Goal: Task Accomplishment & Management: Manage account settings

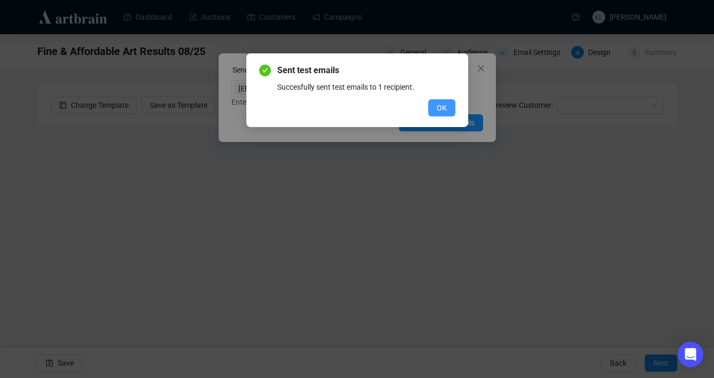
scroll to position [19, 0]
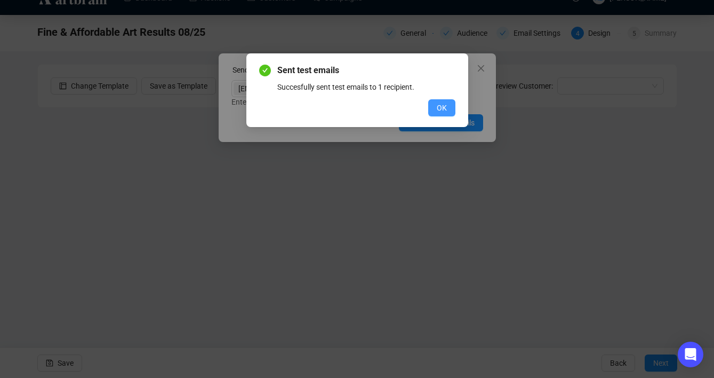
click at [440, 108] on span "OK" at bounding box center [442, 108] width 10 height 12
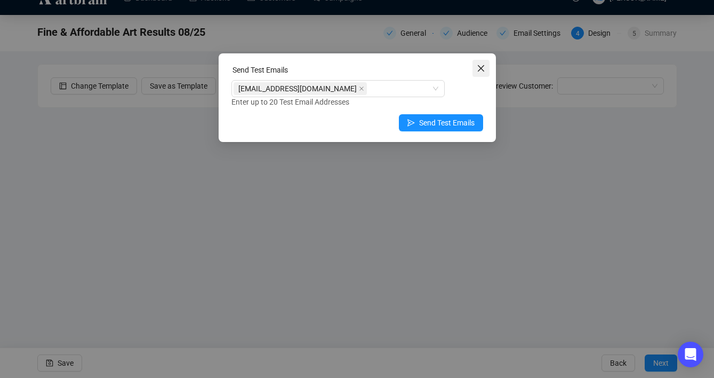
click at [478, 70] on icon "close" at bounding box center [480, 68] width 6 height 6
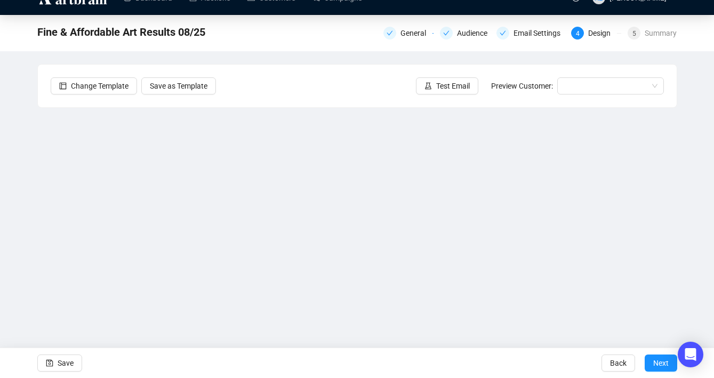
scroll to position [0, 0]
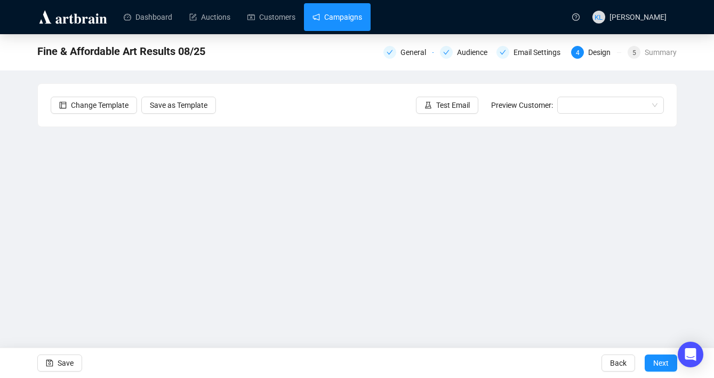
click at [350, 18] on link "Campaigns" at bounding box center [338, 17] width 50 height 28
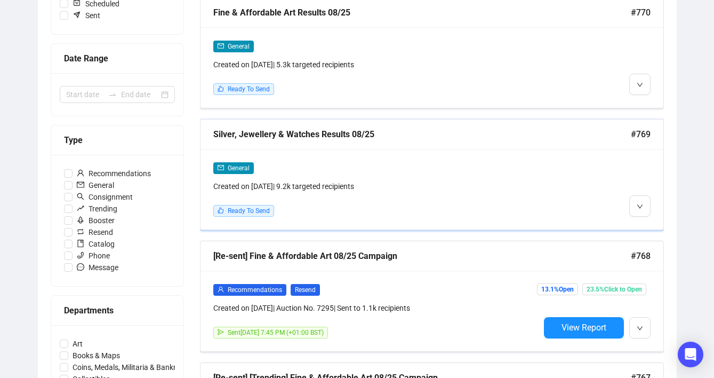
scroll to position [198, 0]
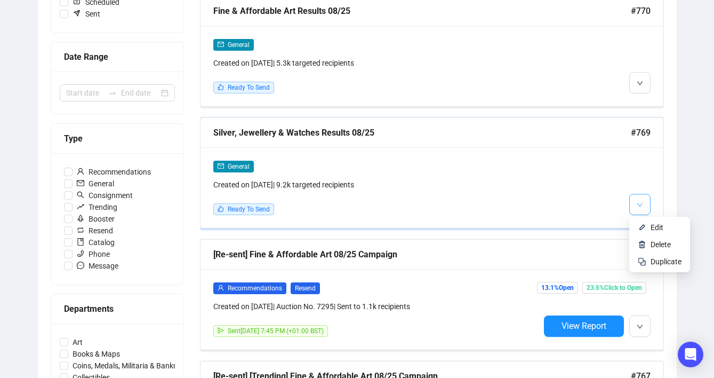
click at [637, 202] on icon "down" at bounding box center [640, 205] width 6 height 6
click at [648, 225] on li "Edit" at bounding box center [660, 227] width 57 height 17
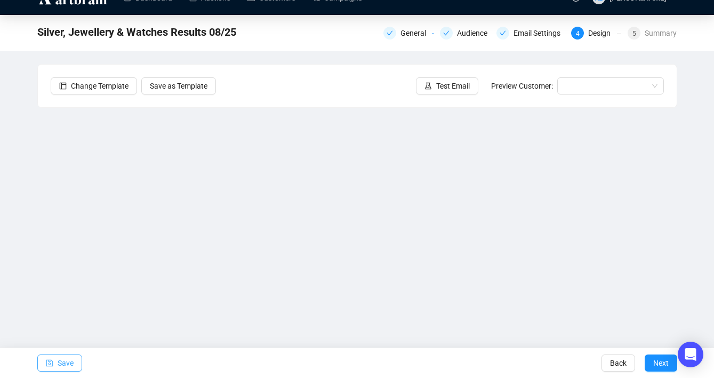
click at [63, 356] on span "Save" at bounding box center [66, 363] width 16 height 30
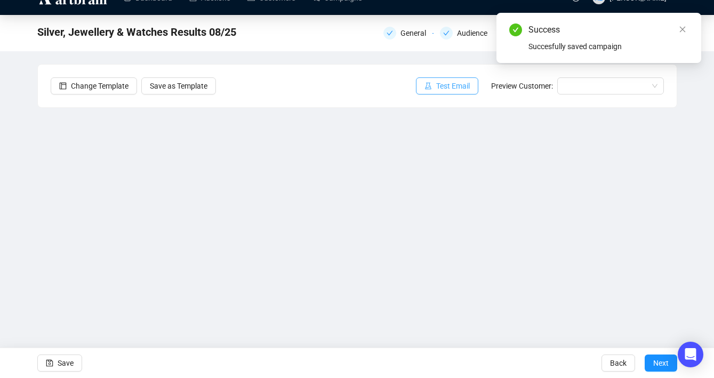
click at [428, 90] on button "Test Email" at bounding box center [447, 85] width 62 height 17
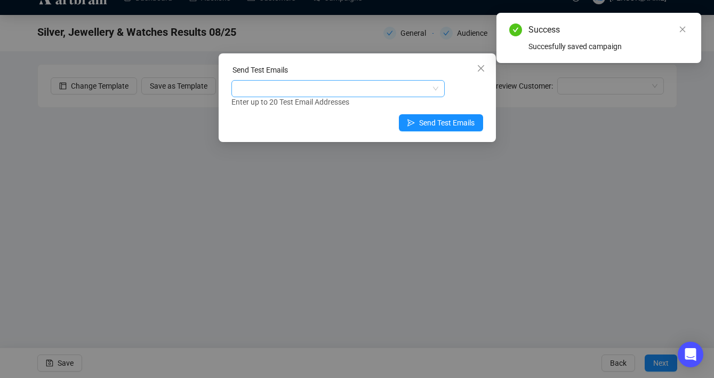
click at [396, 86] on div at bounding box center [333, 88] width 198 height 15
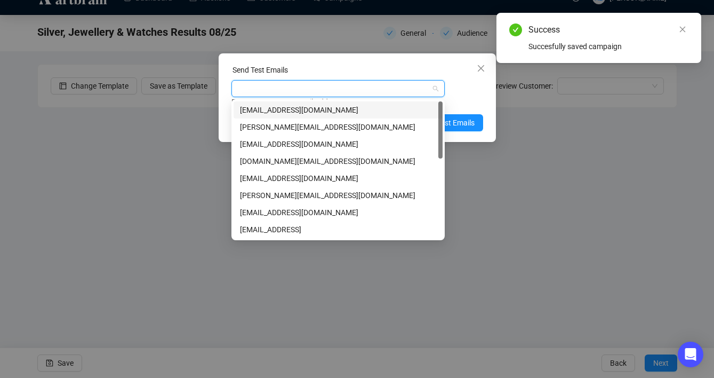
click at [394, 105] on div "[EMAIL_ADDRESS][DOMAIN_NAME]" at bounding box center [338, 110] width 196 height 12
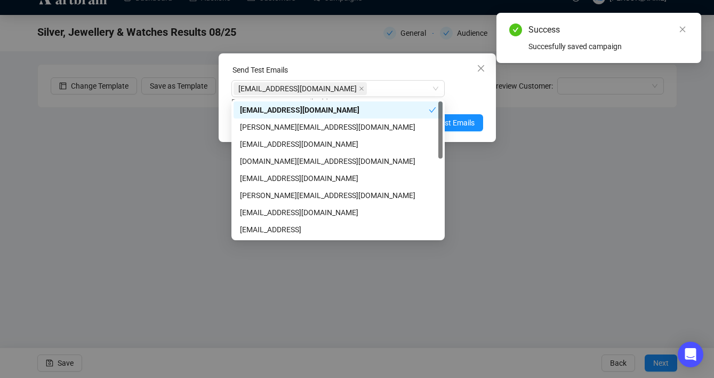
click at [460, 101] on div "Enter up to 20 Test Email Addresses" at bounding box center [358, 102] width 252 height 12
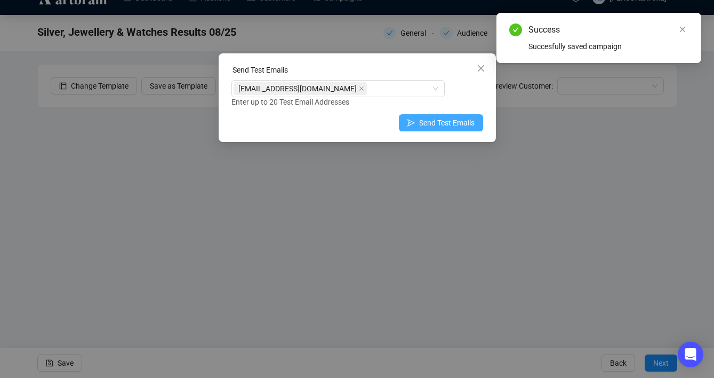
click at [454, 126] on span "Send Test Emails" at bounding box center [446, 123] width 55 height 12
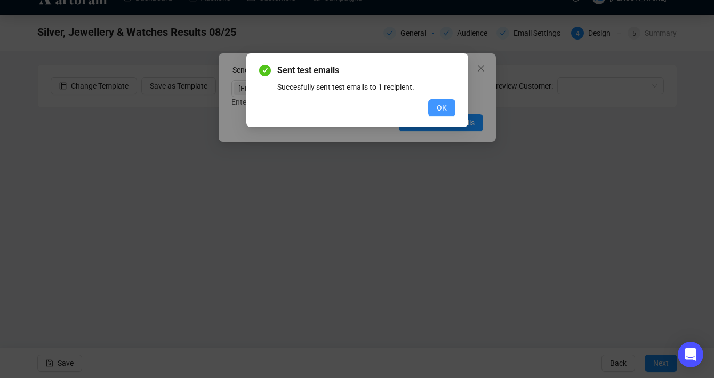
click at [452, 110] on button "OK" at bounding box center [441, 107] width 27 height 17
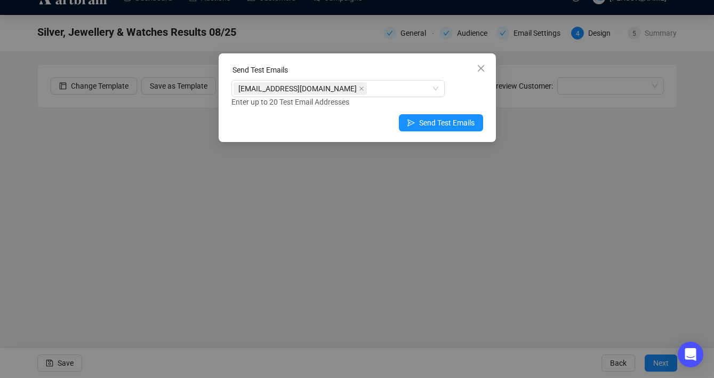
click at [482, 62] on button "Close" at bounding box center [481, 68] width 17 height 17
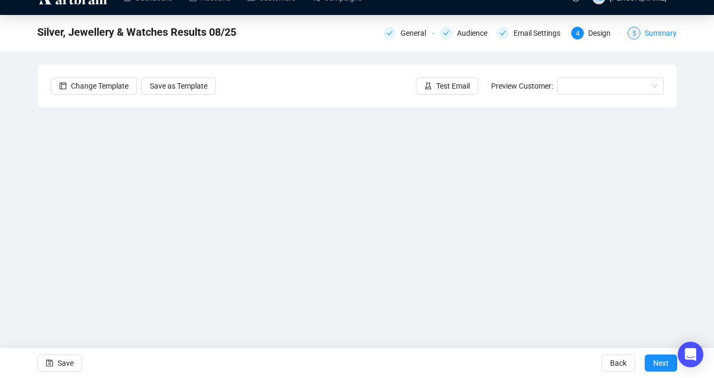
click at [640, 31] on div "5 Summary" at bounding box center [652, 33] width 49 height 13
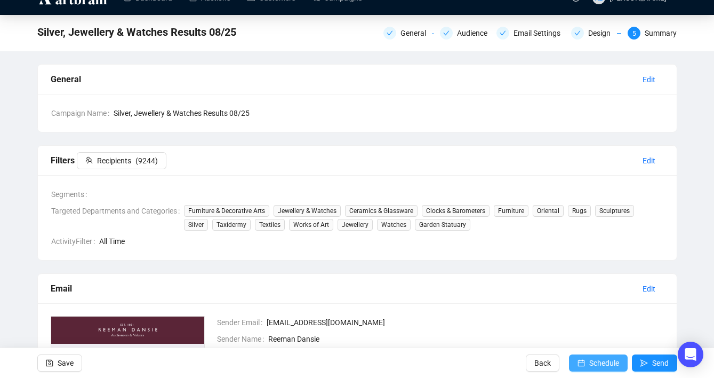
click at [580, 360] on icon "calendar" at bounding box center [581, 363] width 7 height 7
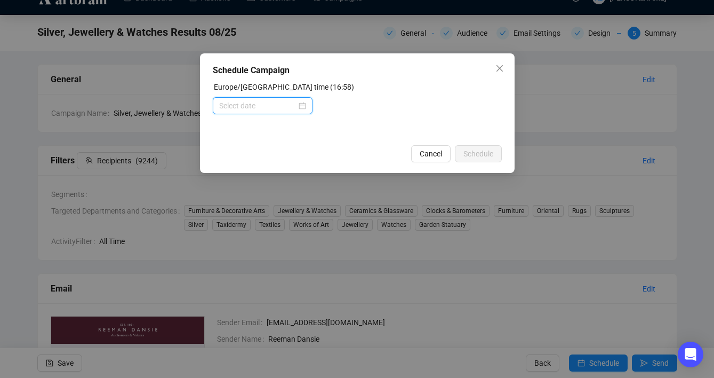
click at [275, 108] on input at bounding box center [257, 106] width 77 height 12
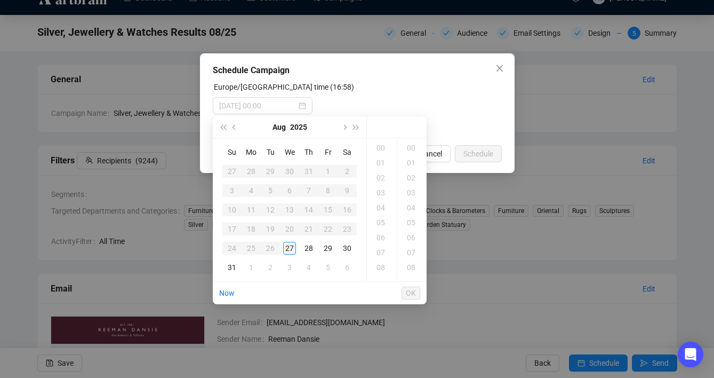
click at [289, 242] on div "27" at bounding box center [289, 248] width 13 height 13
click at [383, 184] on div "19" at bounding box center [382, 177] width 26 height 15
click at [413, 167] on div "30" at bounding box center [413, 162] width 26 height 15
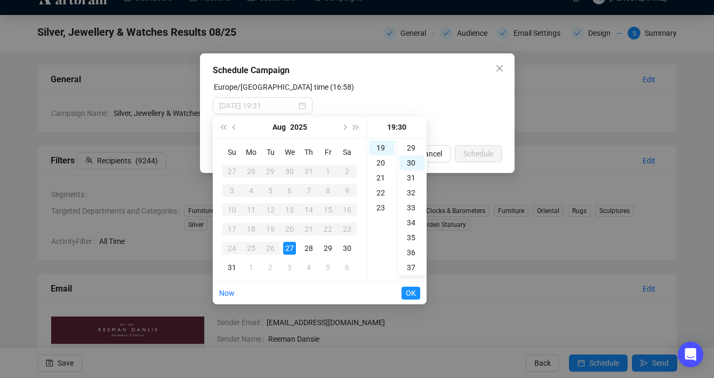
scroll to position [448, 0]
type input "[DATE] 19:30"
click at [408, 293] on span "OK" at bounding box center [411, 293] width 10 height 20
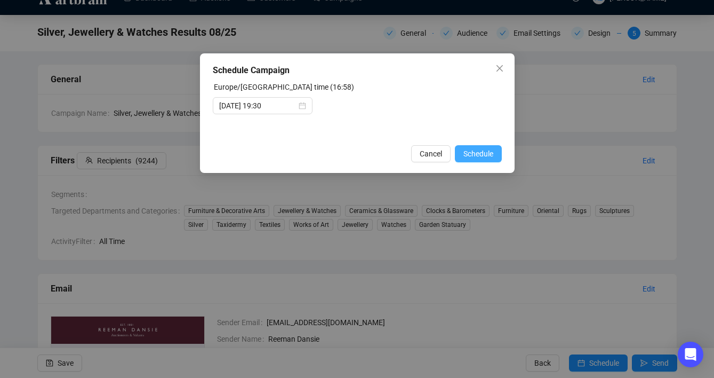
click at [482, 157] on span "Schedule" at bounding box center [479, 154] width 30 height 12
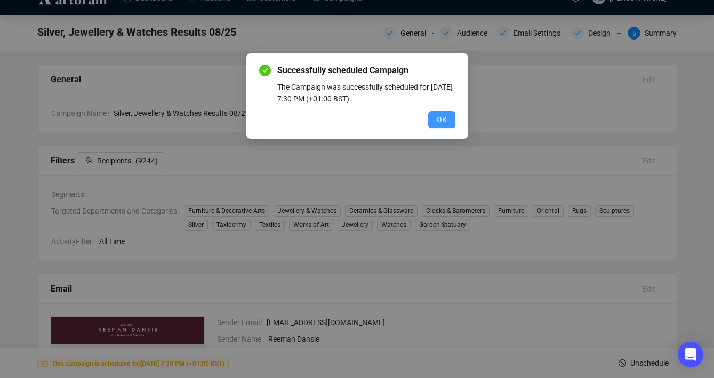
click at [437, 124] on span "OK" at bounding box center [442, 120] width 10 height 12
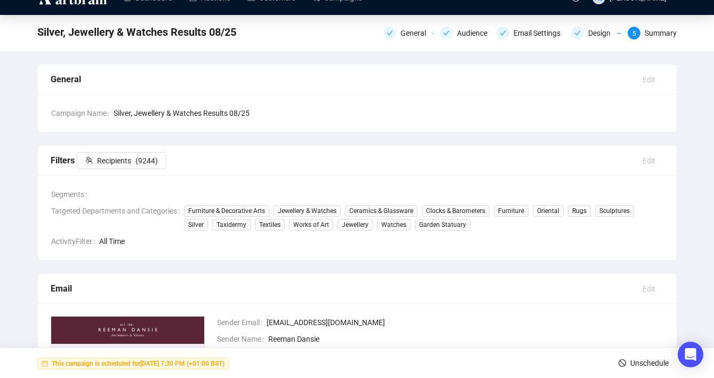
scroll to position [0, 0]
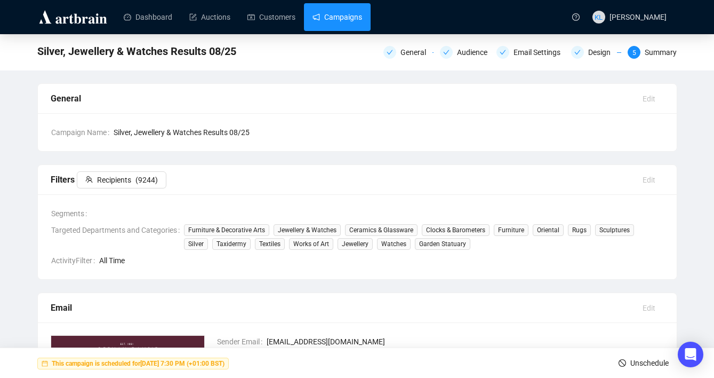
click at [342, 21] on link "Campaigns" at bounding box center [338, 17] width 50 height 28
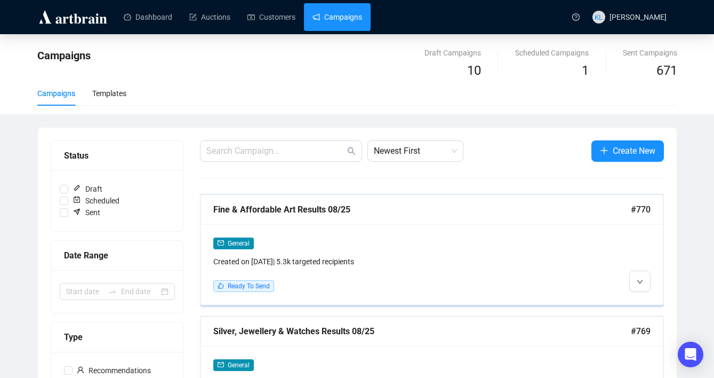
scroll to position [193, 0]
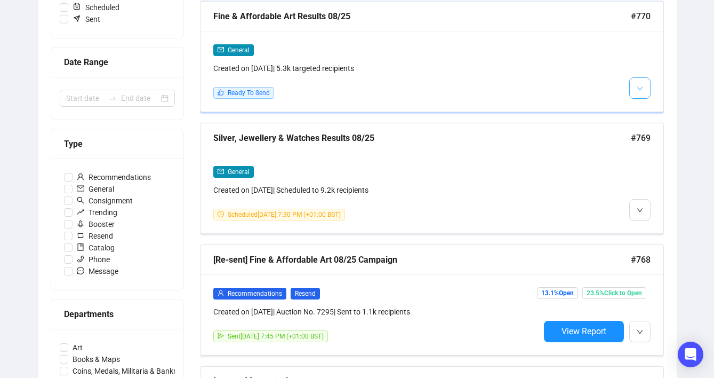
click at [642, 87] on icon "down" at bounding box center [640, 88] width 6 height 6
click at [641, 109] on img at bounding box center [642, 111] width 9 height 9
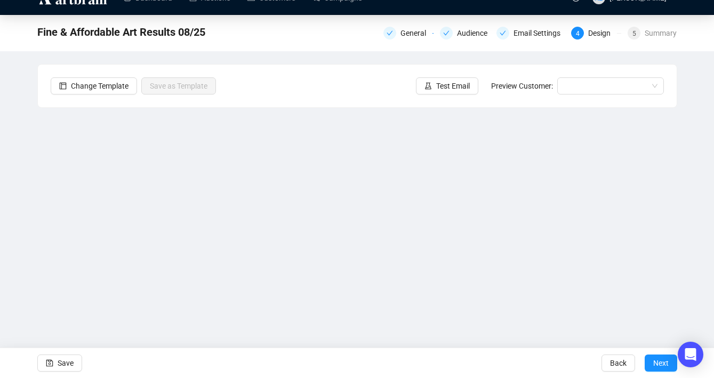
scroll to position [19, 0]
click at [73, 360] on span "Save" at bounding box center [66, 363] width 16 height 30
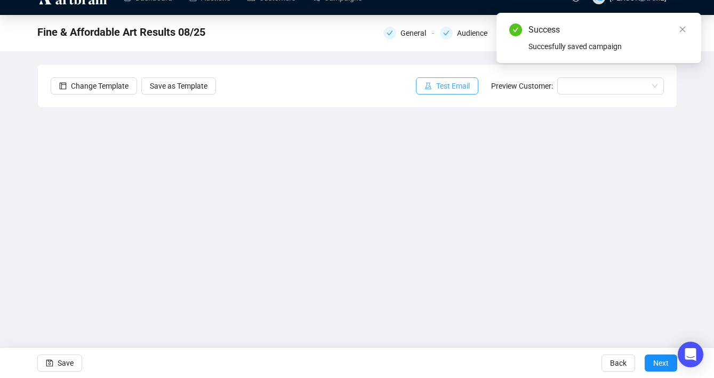
click at [456, 87] on span "Test Email" at bounding box center [453, 86] width 34 height 12
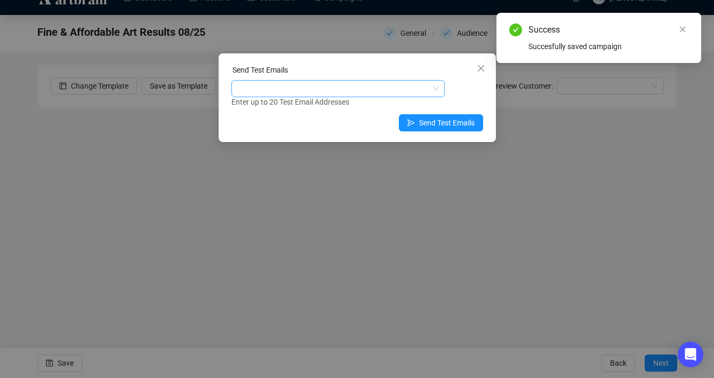
click at [405, 86] on div at bounding box center [333, 88] width 198 height 15
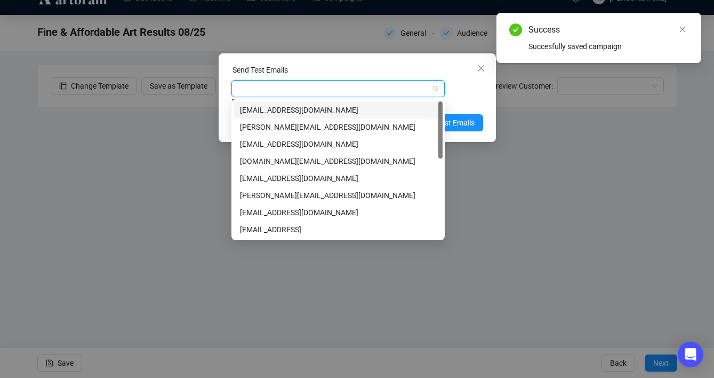
click at [373, 108] on div "[EMAIL_ADDRESS][DOMAIN_NAME]" at bounding box center [338, 110] width 196 height 12
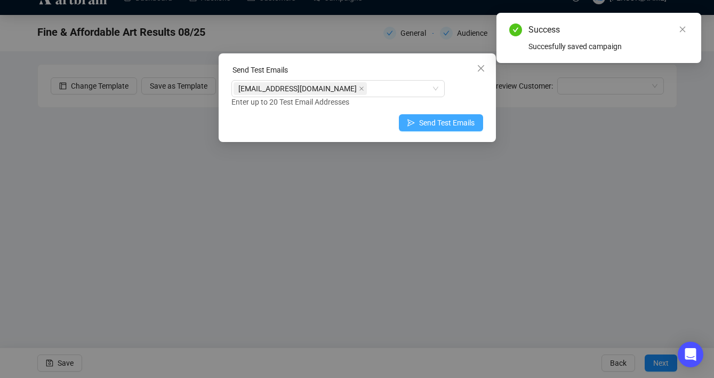
click at [455, 120] on span "Send Test Emails" at bounding box center [446, 123] width 55 height 12
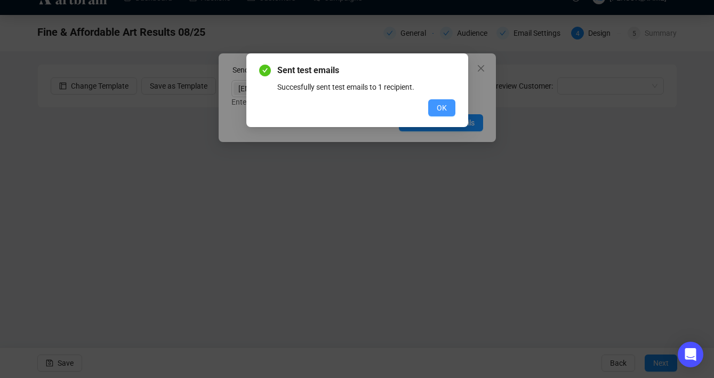
click at [444, 114] on button "OK" at bounding box center [441, 107] width 27 height 17
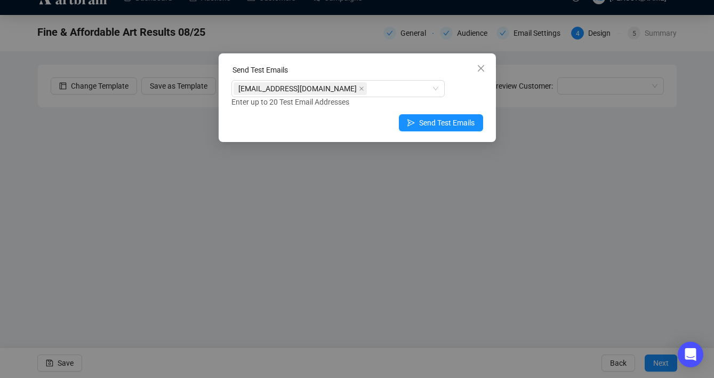
click at [480, 78] on div "Send Test Emails" at bounding box center [358, 72] width 252 height 16
click at [482, 64] on icon "close" at bounding box center [481, 68] width 9 height 9
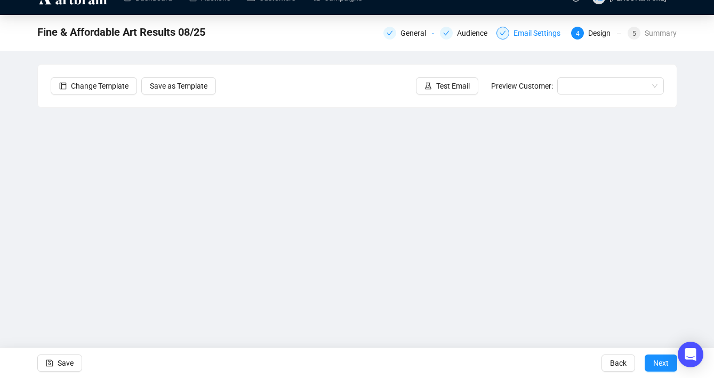
click at [524, 36] on div "Email Settings" at bounding box center [540, 33] width 53 height 13
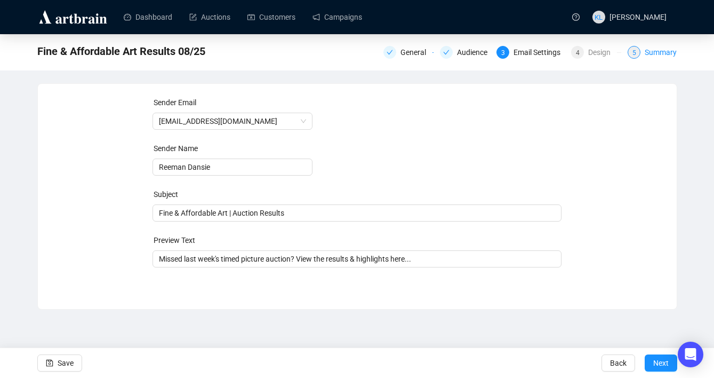
click at [652, 50] on div "Summary" at bounding box center [661, 52] width 32 height 13
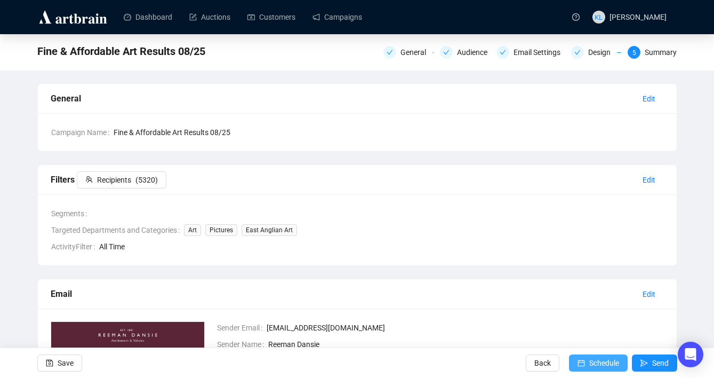
click at [594, 354] on span "Schedule" at bounding box center [604, 363] width 30 height 30
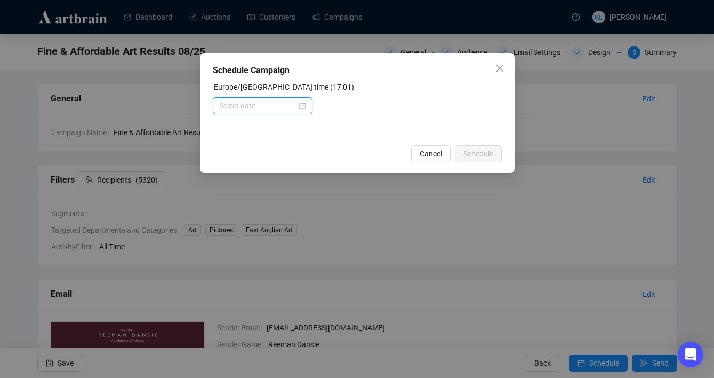
click at [276, 108] on input at bounding box center [257, 106] width 77 height 12
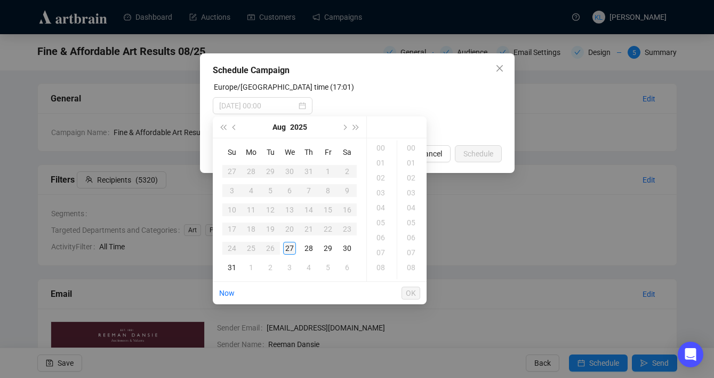
click at [293, 247] on div "27" at bounding box center [289, 248] width 13 height 13
click at [381, 179] on div "19" at bounding box center [382, 177] width 26 height 15
click at [313, 246] on div "28" at bounding box center [308, 248] width 13 height 13
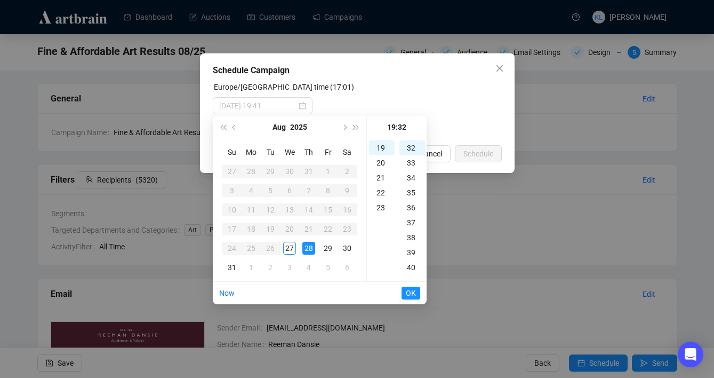
type input "[DATE] 19:32"
click at [404, 290] on button "OK" at bounding box center [411, 292] width 19 height 13
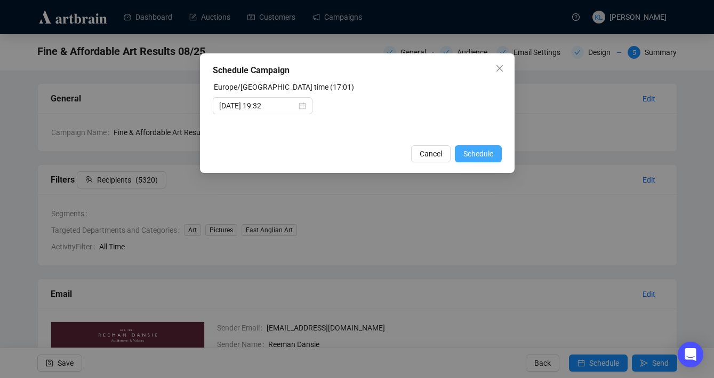
click at [483, 152] on span "Schedule" at bounding box center [479, 154] width 30 height 12
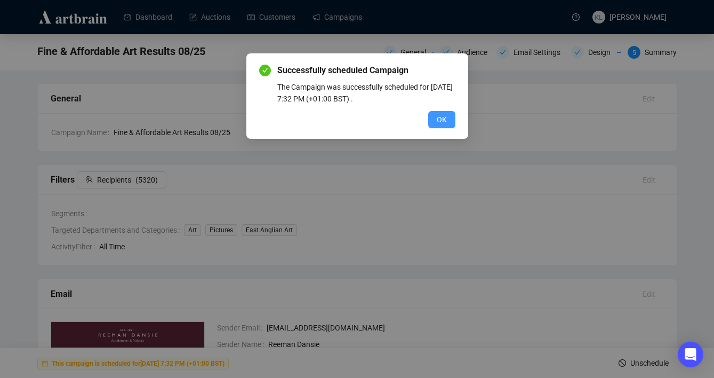
click at [449, 119] on button "OK" at bounding box center [441, 119] width 27 height 17
